Goal: Find specific page/section: Find specific page/section

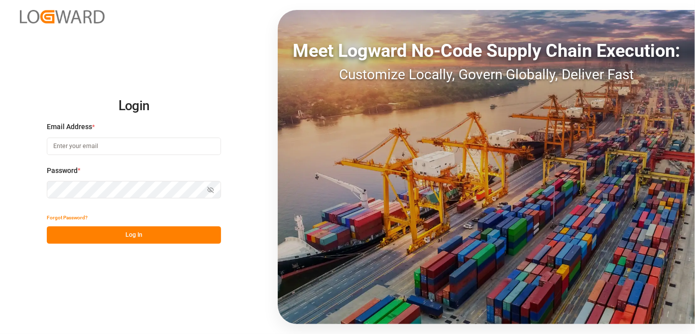
click at [132, 141] on input at bounding box center [134, 145] width 174 height 17
type input "[EMAIL_ADDRESS][PERSON_NAME][DOMAIN_NAME]"
click at [203, 189] on button "Show password" at bounding box center [210, 189] width 21 height 17
click at [163, 227] on button "Log In" at bounding box center [134, 234] width 174 height 17
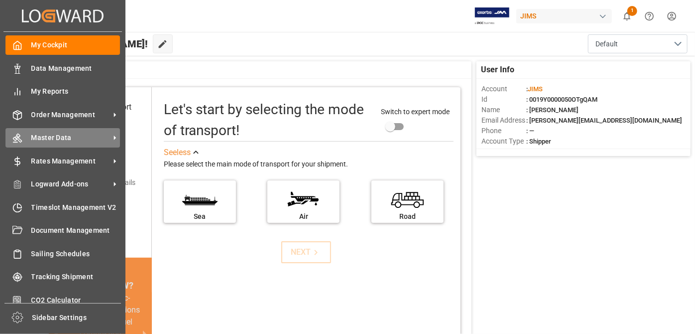
click at [105, 144] on div "Master Data Master Data" at bounding box center [62, 137] width 115 height 19
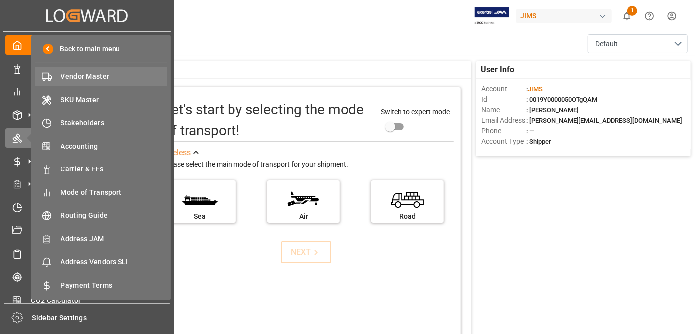
click at [124, 80] on span "Vendor Master" at bounding box center [114, 76] width 107 height 10
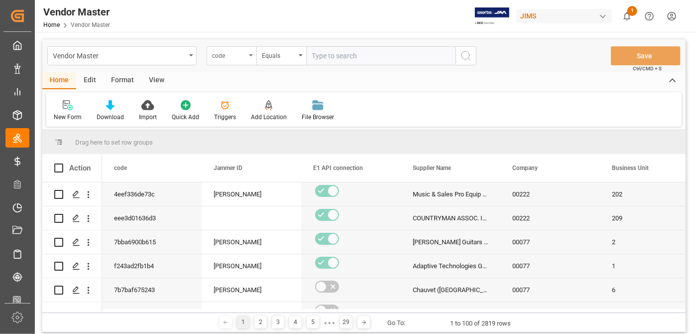
click at [234, 54] on div "code" at bounding box center [229, 54] width 34 height 11
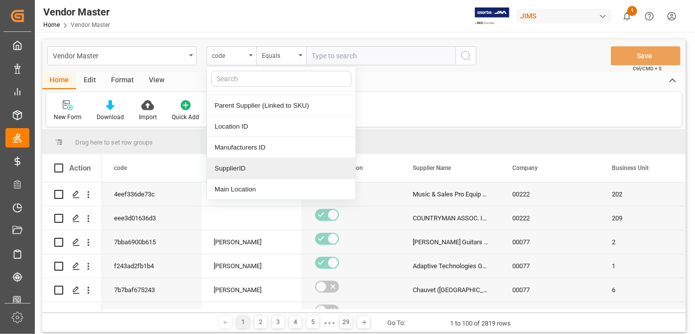
scroll to position [135, 0]
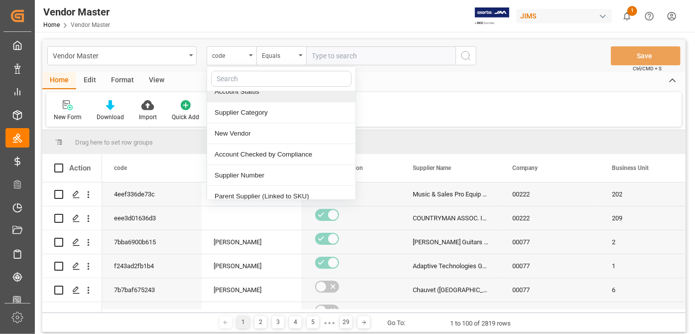
click at [248, 80] on input "text" at bounding box center [281, 79] width 140 height 16
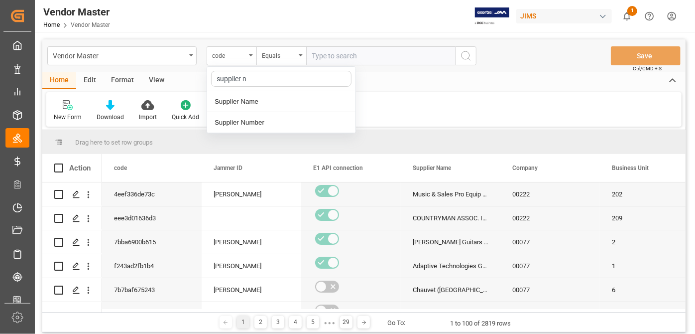
scroll to position [0, 0]
type input "supplier nu"
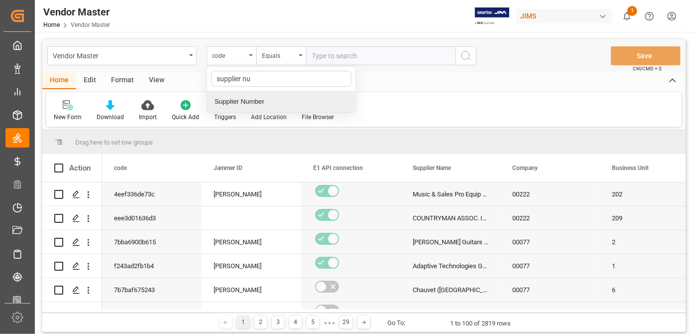
click at [280, 104] on div "Supplier Number" at bounding box center [281, 101] width 148 height 21
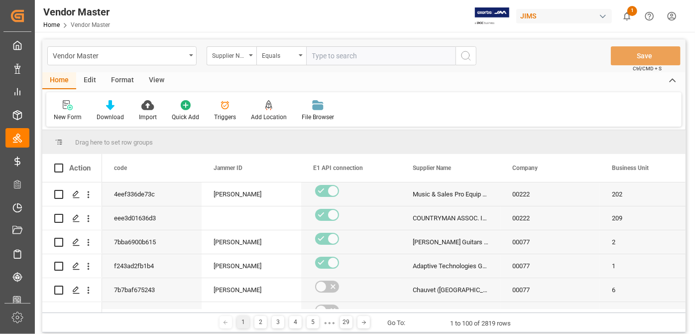
click at [359, 57] on input "text" at bounding box center [380, 55] width 149 height 19
paste input "752472"
type input "752472"
click at [469, 60] on icon "search button" at bounding box center [466, 56] width 12 height 12
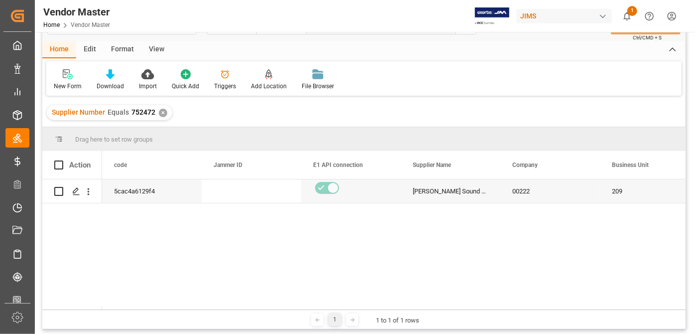
scroll to position [45, 0]
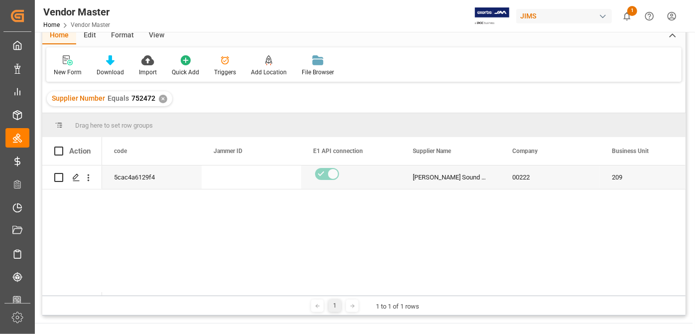
drag, startPoint x: 138, startPoint y: 291, endPoint x: 144, endPoint y: 292, distance: 6.2
click at [144, 292] on div at bounding box center [394, 293] width 584 height 3
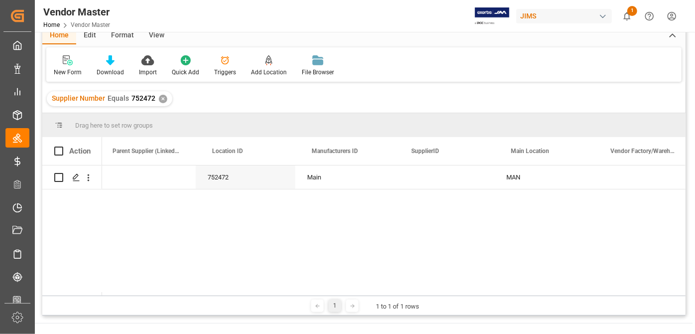
scroll to position [0, 1957]
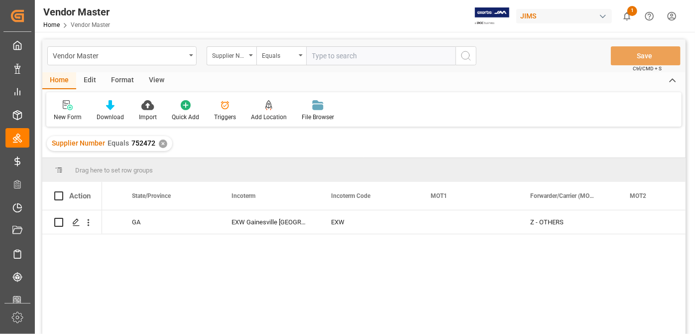
click at [326, 60] on input "text" at bounding box center [380, 55] width 149 height 19
paste input "752451"
type input "752451"
click at [147, 143] on span "752472" at bounding box center [143, 143] width 24 height 8
click at [156, 142] on div "Supplier Number Equals 752472 ✕" at bounding box center [110, 143] width 126 height 15
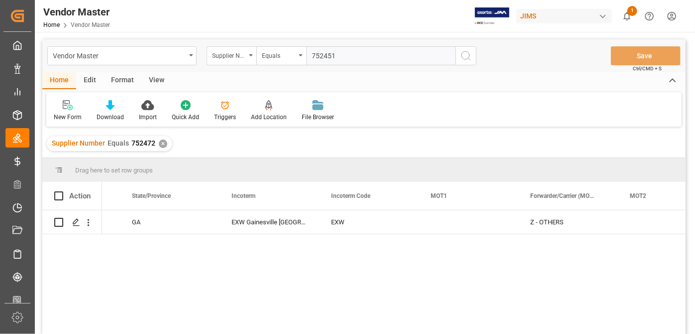
click at [162, 141] on div "✕" at bounding box center [163, 143] width 8 height 8
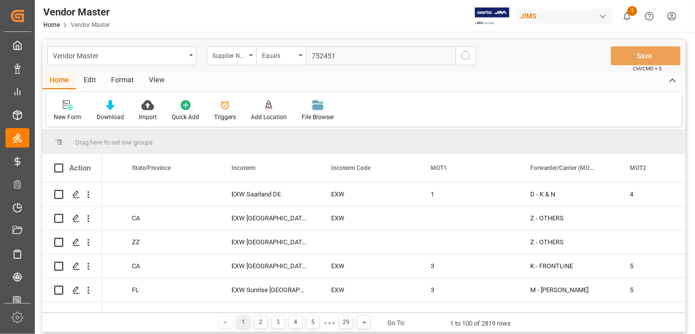
click at [468, 57] on icon "search button" at bounding box center [466, 56] width 12 height 12
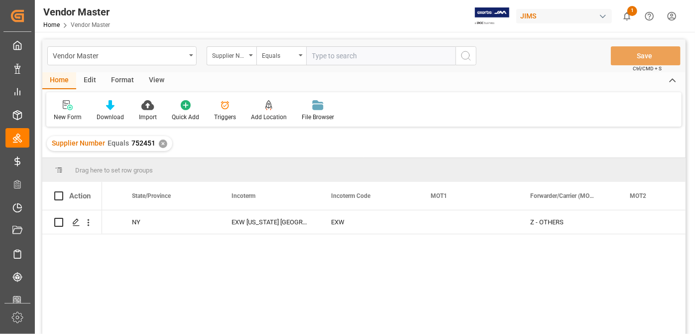
click at [351, 56] on input "text" at bounding box center [380, 55] width 149 height 19
paste input "775934"
type input "775934"
click at [161, 141] on div "✕" at bounding box center [163, 143] width 8 height 8
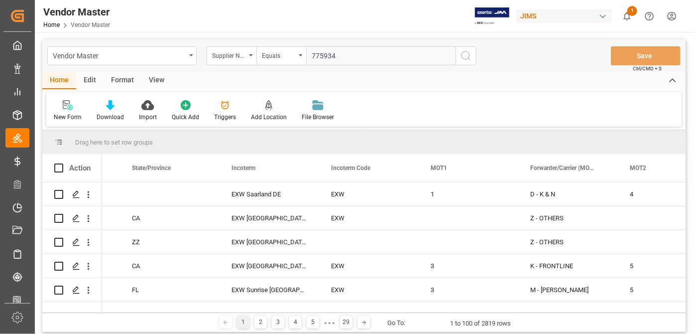
click at [467, 56] on icon "search button" at bounding box center [466, 56] width 12 height 12
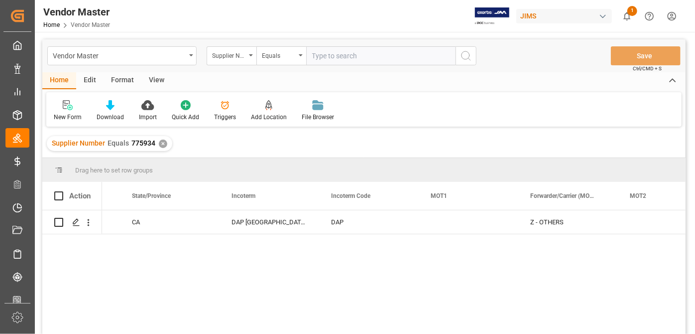
click at [321, 57] on input "text" at bounding box center [380, 55] width 149 height 19
paste input "752660"
type input "752660"
click at [161, 142] on div "✕" at bounding box center [163, 143] width 8 height 8
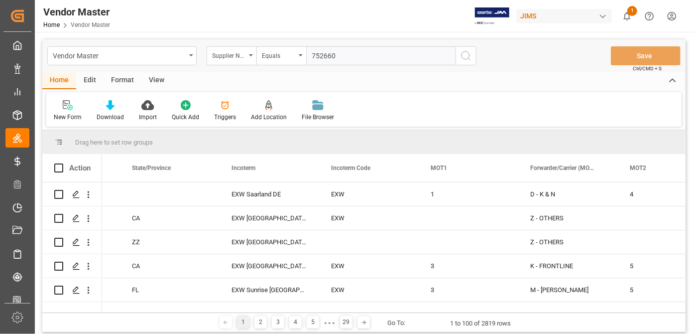
click at [468, 58] on circle "search button" at bounding box center [466, 55] width 8 height 8
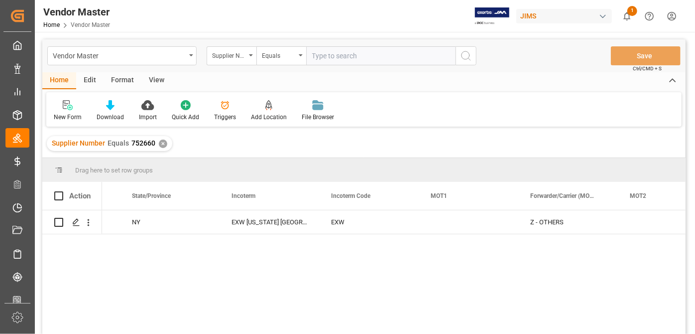
click at [367, 54] on input "text" at bounding box center [380, 55] width 149 height 19
paste input "752451"
type input "752451"
click at [164, 144] on div "✕" at bounding box center [163, 143] width 8 height 8
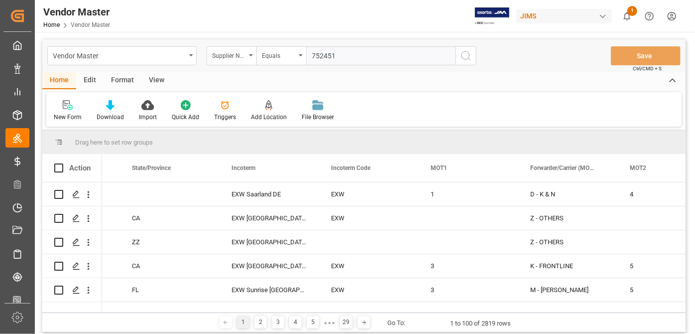
click at [469, 60] on icon "search button" at bounding box center [466, 56] width 12 height 12
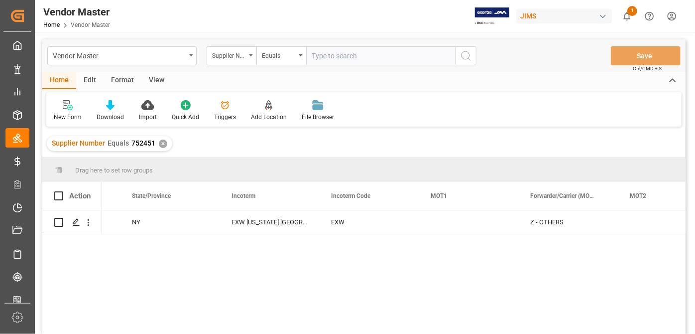
click at [355, 61] on input "text" at bounding box center [380, 55] width 149 height 19
paste input "752487"
type input "752487"
click at [160, 145] on div "✕" at bounding box center [163, 143] width 8 height 8
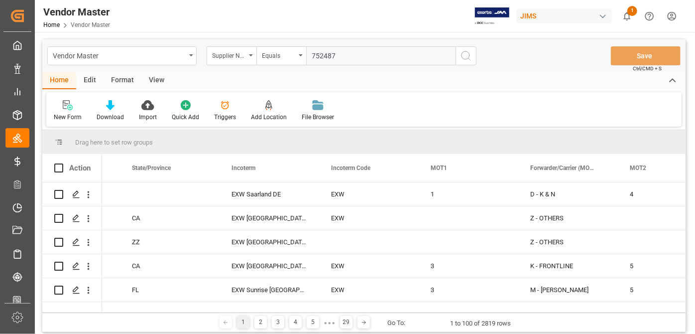
click at [475, 60] on button "search button" at bounding box center [466, 55] width 21 height 19
